Goal: Information Seeking & Learning: Learn about a topic

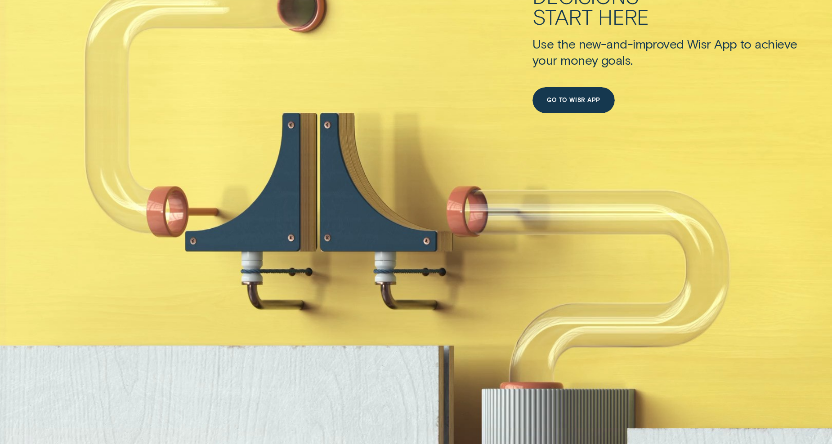
scroll to position [571, 0]
drag, startPoint x: 388, startPoint y: 191, endPoint x: 300, endPoint y: 258, distance: 109.7
click at [300, 258] on div "Good decisions start here Use the new-and-improved Wisr App to achieve your mon…" at bounding box center [416, 150] width 832 height 554
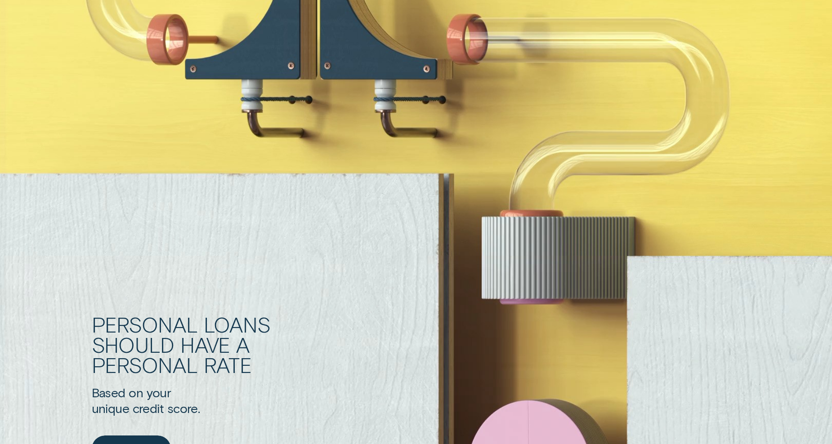
scroll to position [744, 0]
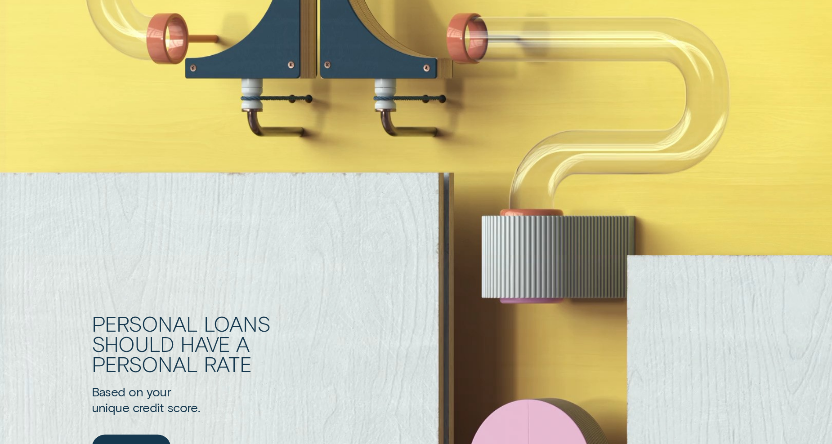
drag, startPoint x: 300, startPoint y: 258, endPoint x: 311, endPoint y: 174, distance: 83.9
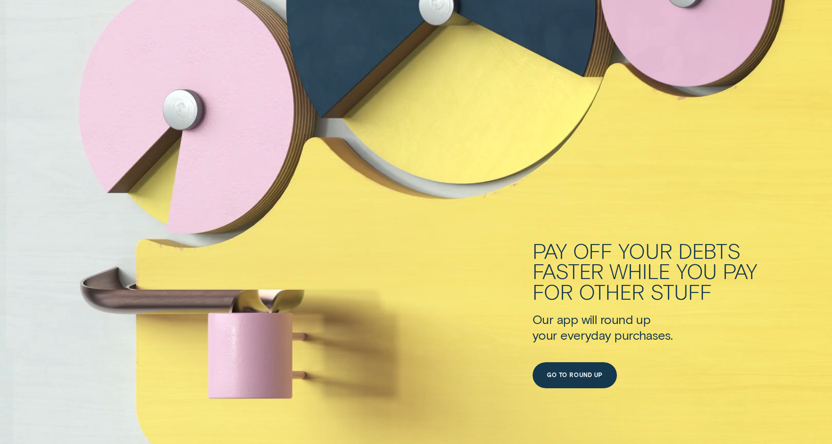
scroll to position [2868, 0]
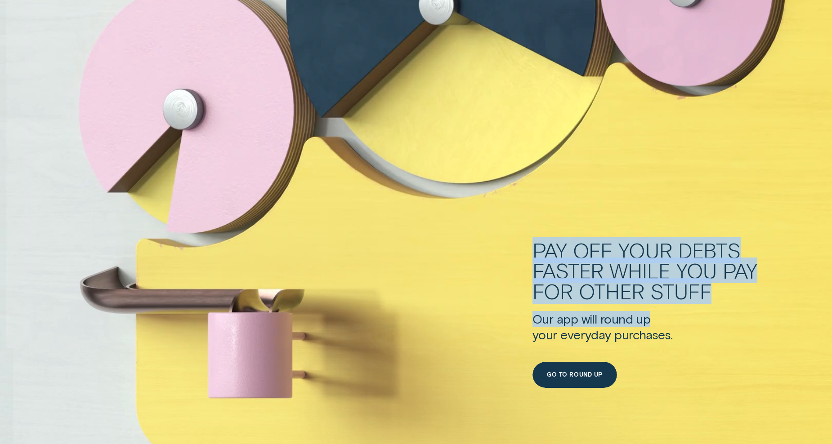
drag, startPoint x: 533, startPoint y: 238, endPoint x: 669, endPoint y: 315, distance: 155.7
click at [669, 315] on div "Pay off your debts faster while you pay for other stuff Our app will round up y…" at bounding box center [416, 71] width 832 height 554
drag, startPoint x: 669, startPoint y: 315, endPoint x: 510, endPoint y: 310, distance: 158.8
click at [510, 310] on div "Pay off your debts faster while you pay for other stuff Our app will round up y…" at bounding box center [416, 71] width 832 height 554
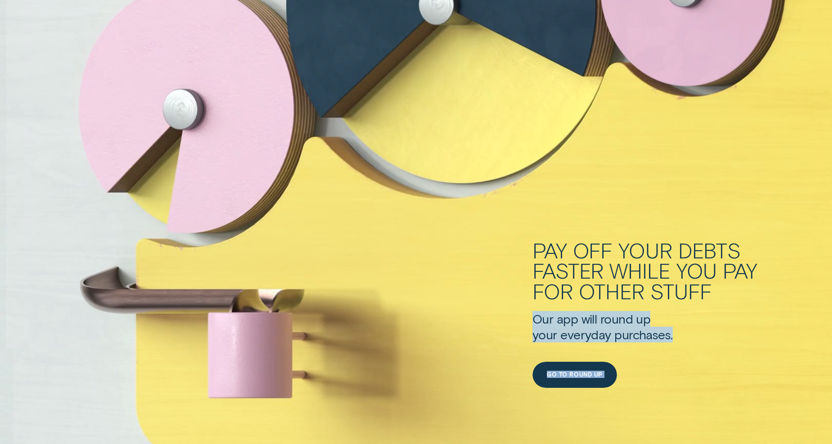
drag, startPoint x: 236, startPoint y: 317, endPoint x: 333, endPoint y: 365, distance: 108.0
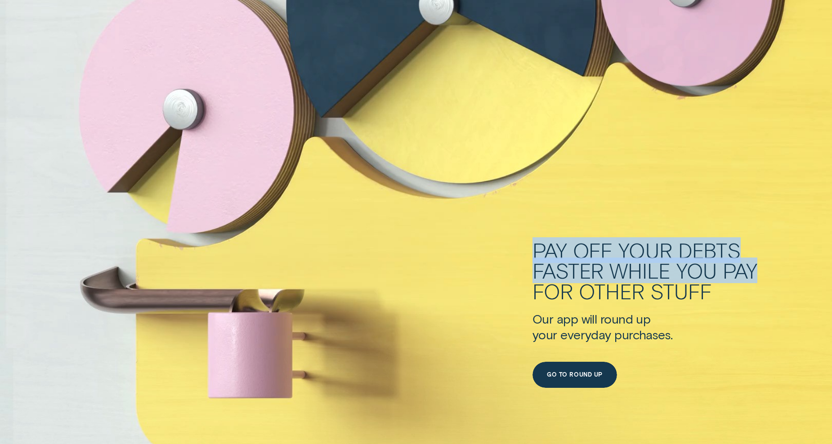
drag, startPoint x: 162, startPoint y: 240, endPoint x: 290, endPoint y: 291, distance: 137.6
click at [290, 291] on div "Pay off your debts faster while you pay for other stuff Our app will round up y…" at bounding box center [416, 71] width 832 height 554
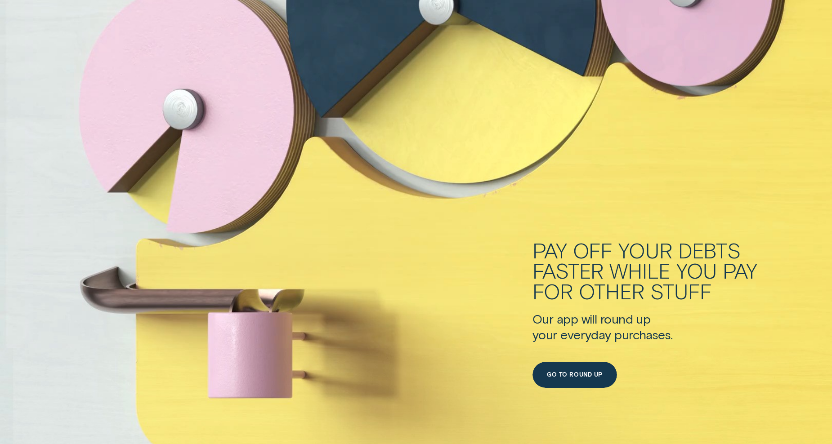
drag, startPoint x: 290, startPoint y: 291, endPoint x: 455, endPoint y: 241, distance: 172.4
click at [455, 241] on div "Pay off your debts faster while you pay for other stuff Our app will round up y…" at bounding box center [416, 71] width 832 height 554
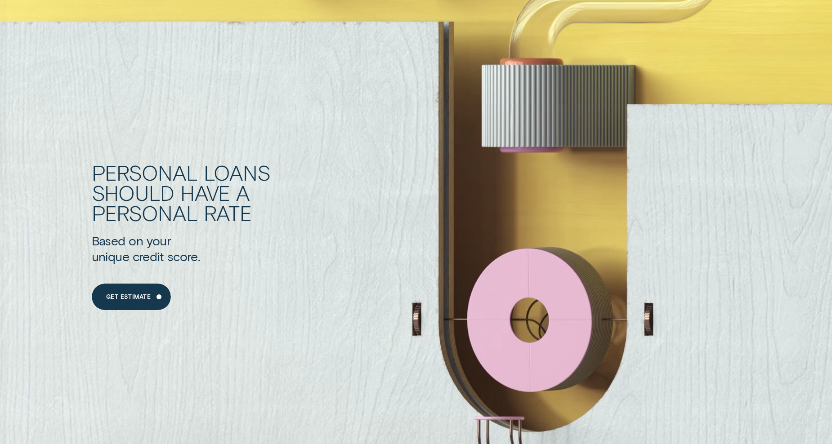
scroll to position [894, 0]
click at [346, 116] on div "Personal Loans should have a personal rate Based on your unique credit score. G…" at bounding box center [446, 237] width 708 height 399
drag, startPoint x: 337, startPoint y: 121, endPoint x: 534, endPoint y: 284, distance: 255.2
click at [534, 284] on div "Get Estimate Get Estimate" at bounding box center [446, 288] width 708 height 47
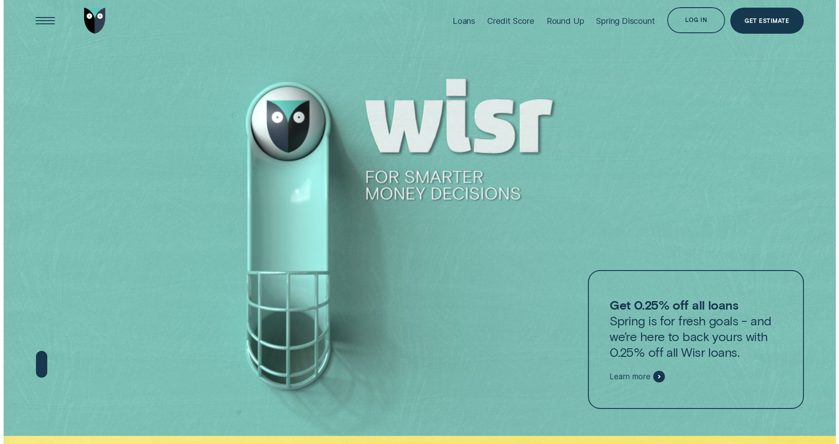
scroll to position [0, 0]
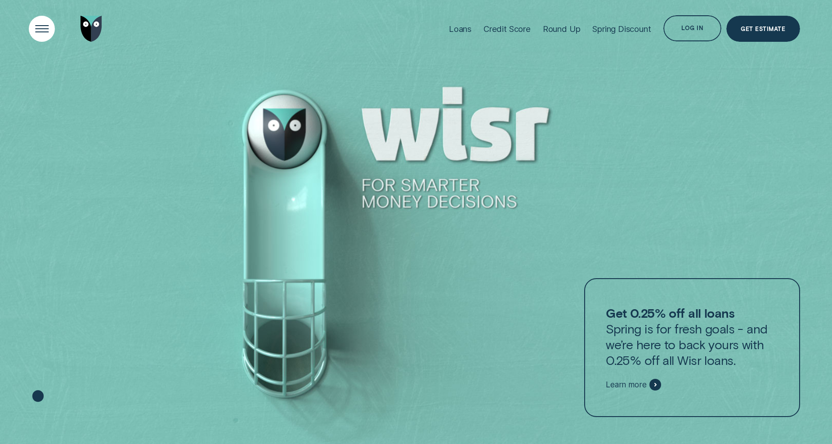
click at [43, 36] on div "Open Menu" at bounding box center [41, 28] width 37 height 37
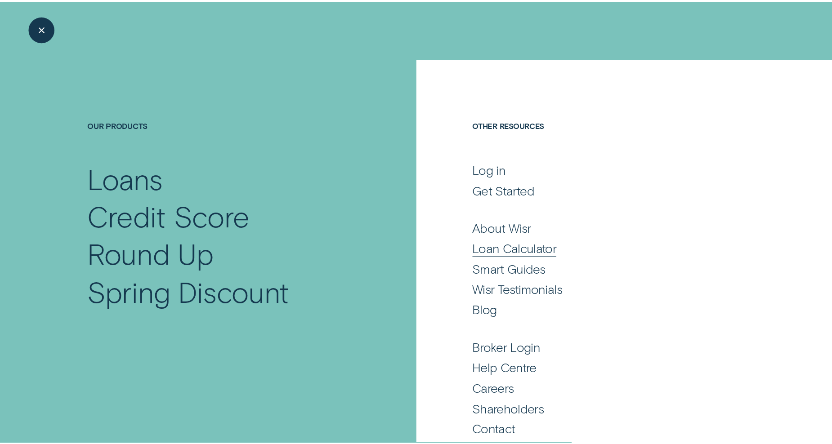
scroll to position [11, 0]
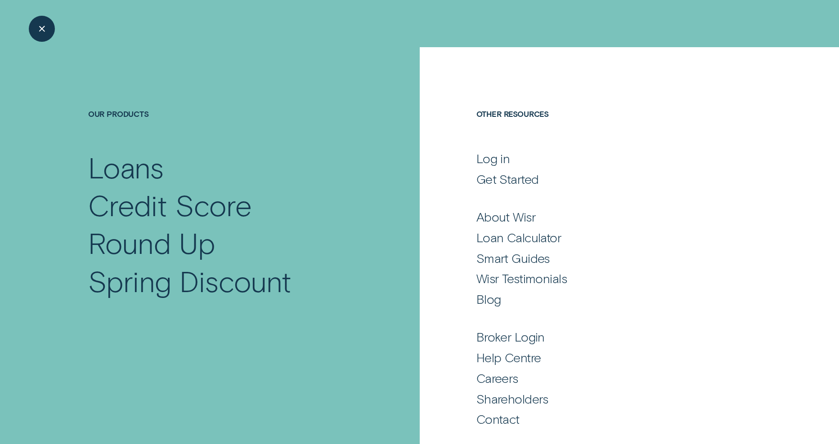
click at [511, 226] on ul "About Wisr Loan Calculator Smart Guides Wisr Testimonials Blog" at bounding box center [613, 249] width 274 height 118
click at [503, 218] on div "About Wisr" at bounding box center [505, 217] width 59 height 16
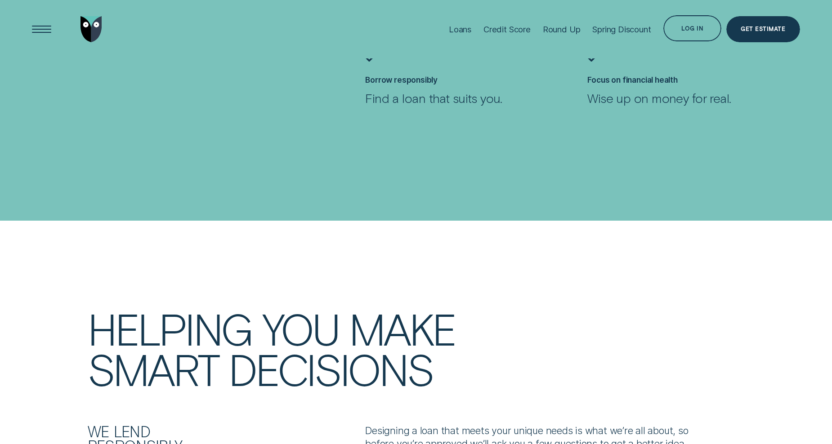
scroll to position [861, 0]
